Goal: Information Seeking & Learning: Learn about a topic

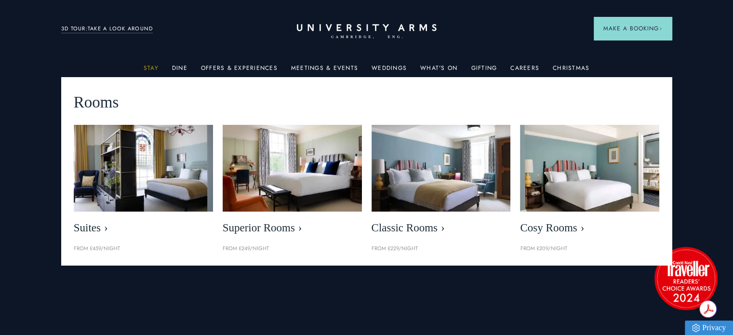
click at [153, 65] on link "Stay" at bounding box center [151, 71] width 15 height 13
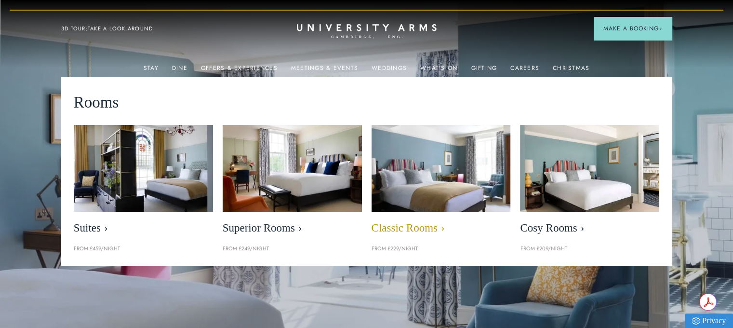
click at [415, 225] on span "Classic Rooms" at bounding box center [440, 227] width 139 height 13
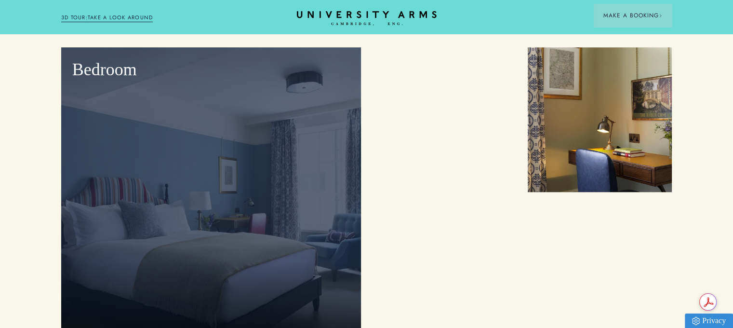
scroll to position [1204, 0]
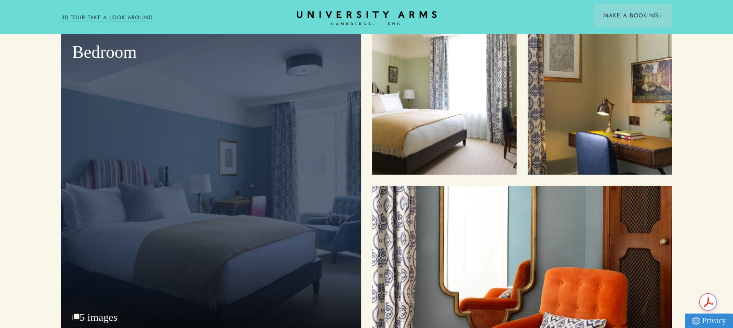
click at [112, 289] on div "Bedroom 5 images" at bounding box center [211, 182] width 300 height 305
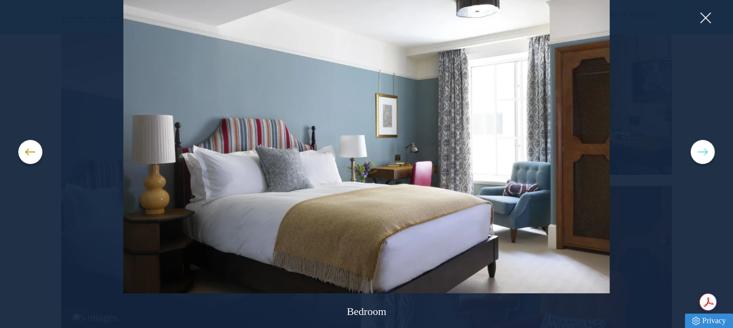
click at [711, 155] on button at bounding box center [702, 152] width 24 height 24
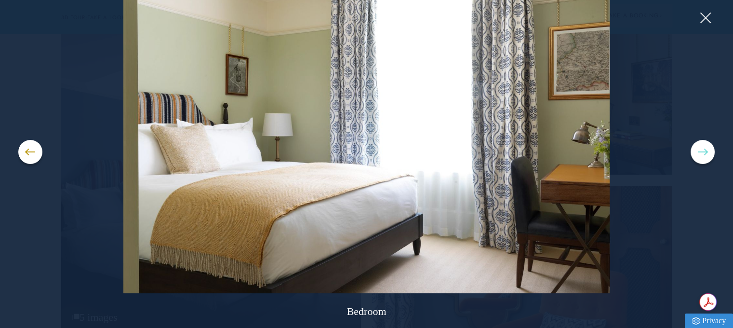
click at [704, 151] on span at bounding box center [703, 151] width 10 height 1
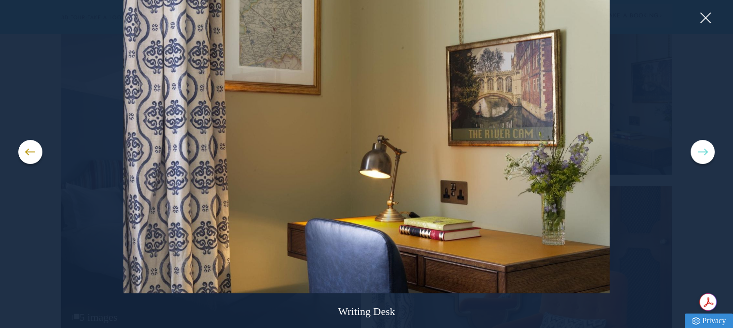
click at [704, 151] on span at bounding box center [703, 151] width 10 height 1
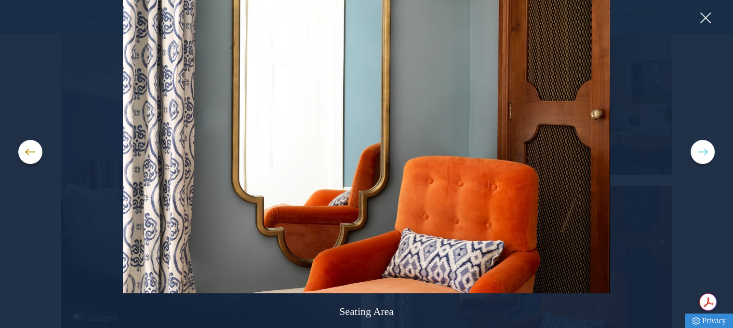
click at [704, 151] on span at bounding box center [703, 151] width 10 height 1
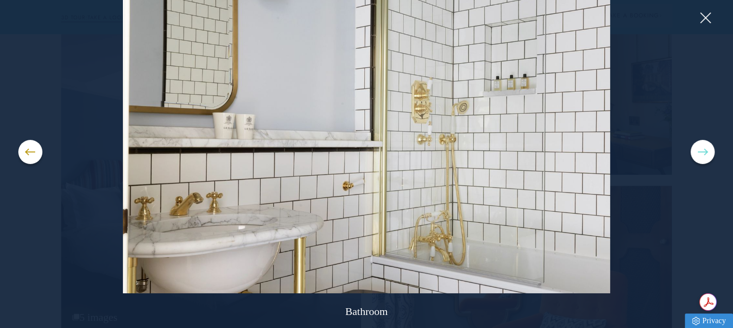
click at [704, 151] on span at bounding box center [703, 151] width 10 height 1
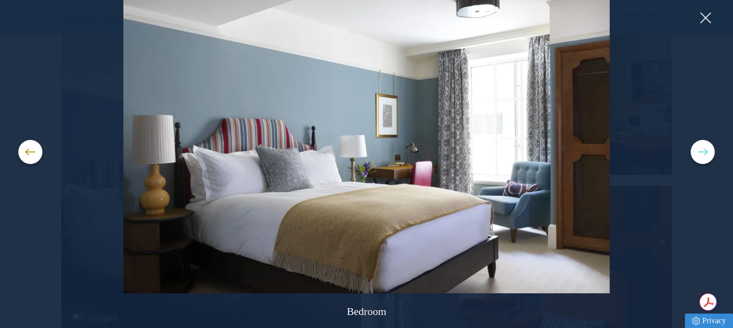
click at [704, 151] on span at bounding box center [703, 151] width 10 height 1
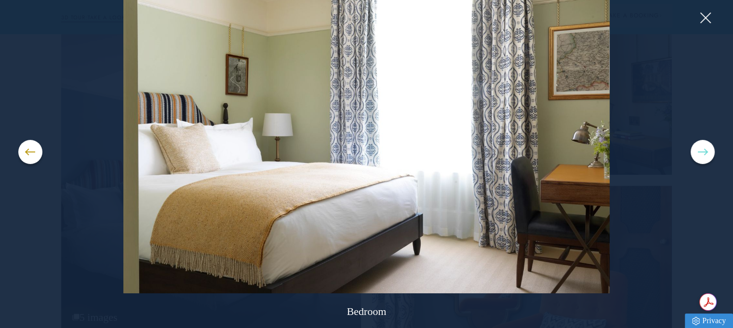
click at [697, 153] on button at bounding box center [702, 152] width 24 height 24
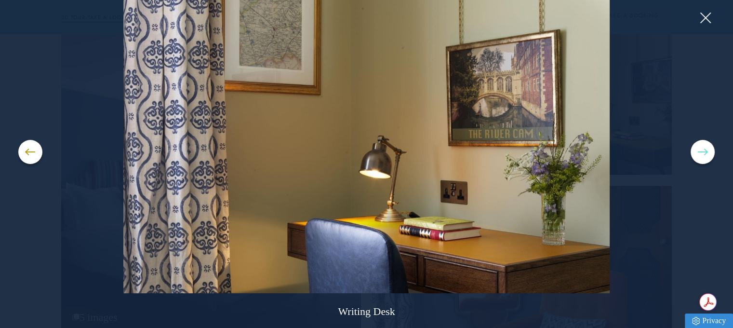
click at [697, 153] on button at bounding box center [702, 152] width 24 height 24
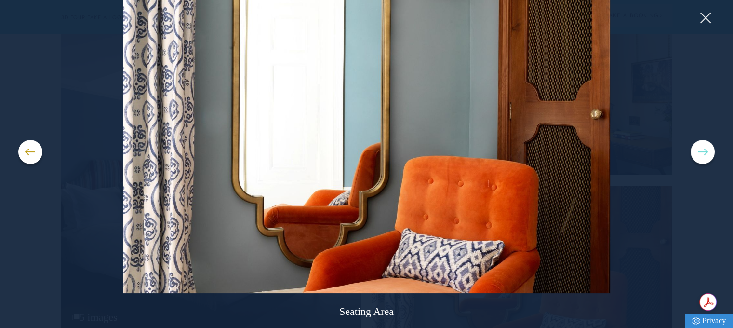
click at [696, 153] on button at bounding box center [702, 152] width 24 height 24
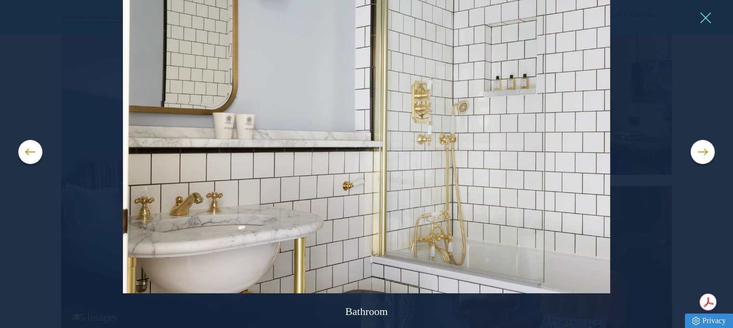
click at [704, 19] on button at bounding box center [705, 18] width 14 height 14
